Goal: Book appointment/travel/reservation

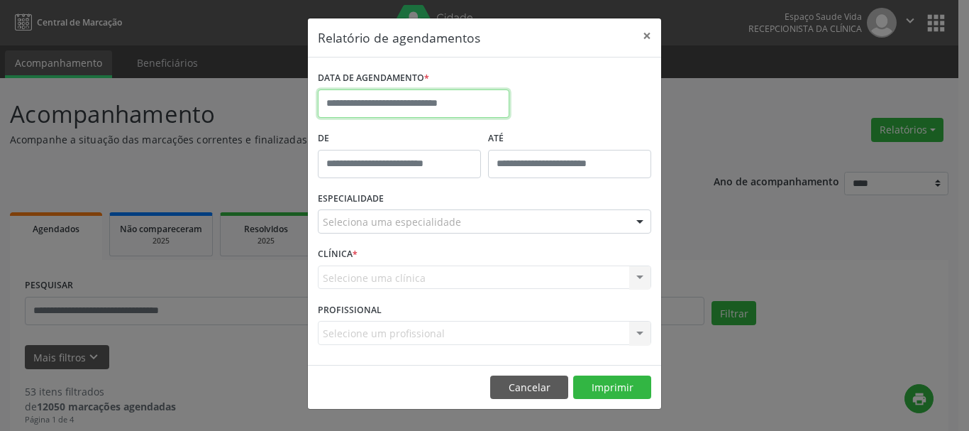
click at [403, 94] on input "text" at bounding box center [414, 103] width 192 height 28
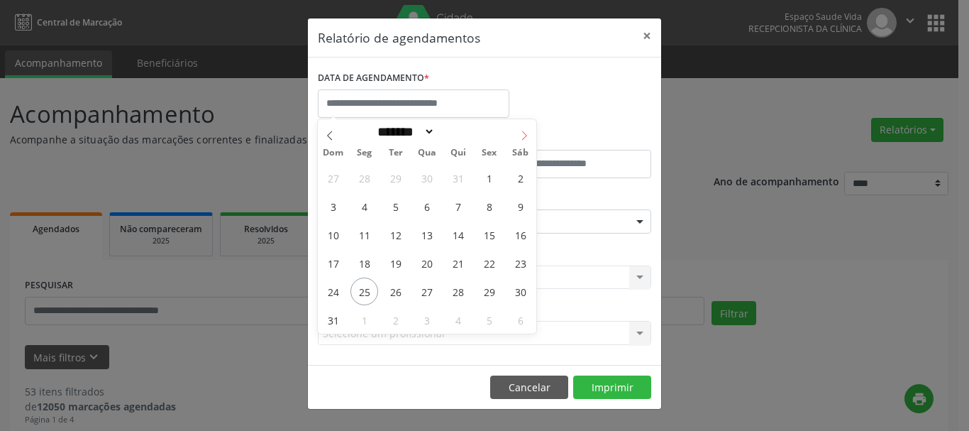
click at [520, 131] on icon at bounding box center [524, 136] width 10 height 10
select select "*"
click at [392, 205] on span "9" at bounding box center [396, 206] width 28 height 28
type input "**********"
click at [392, 205] on span "9" at bounding box center [396, 206] width 28 height 28
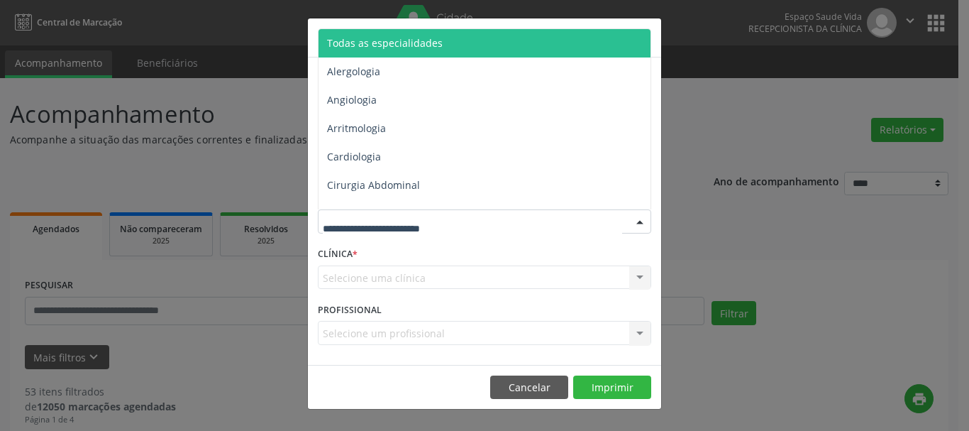
click at [379, 211] on div at bounding box center [484, 221] width 333 height 24
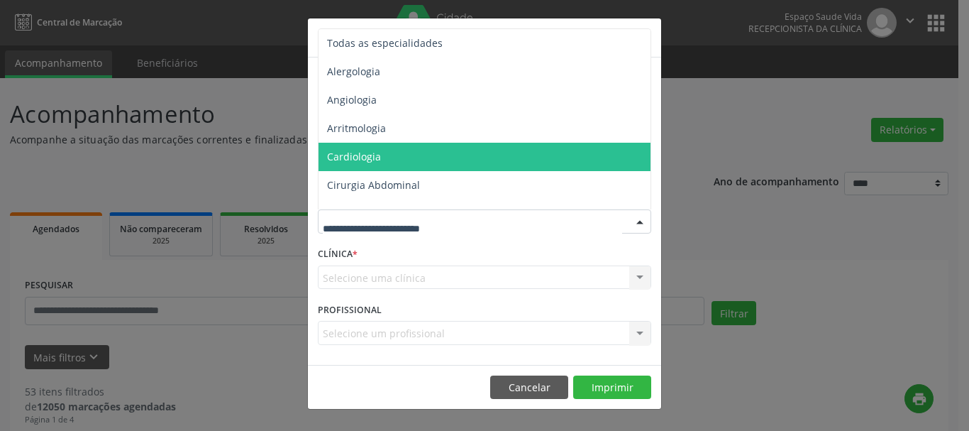
click at [364, 164] on span "Cardiologia" at bounding box center [485, 157] width 334 height 28
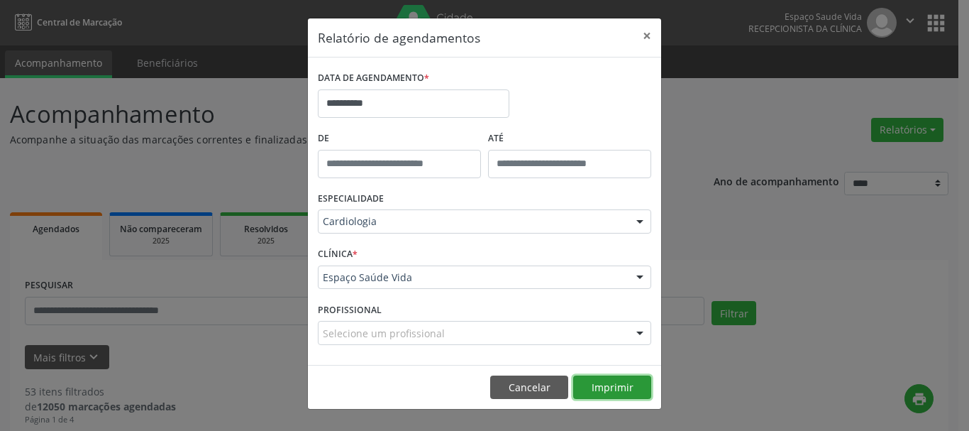
click at [626, 384] on button "Imprimir" at bounding box center [612, 387] width 78 height 24
